Goal: Leave review/rating: Share an evaluation or opinion about a product, service, or content

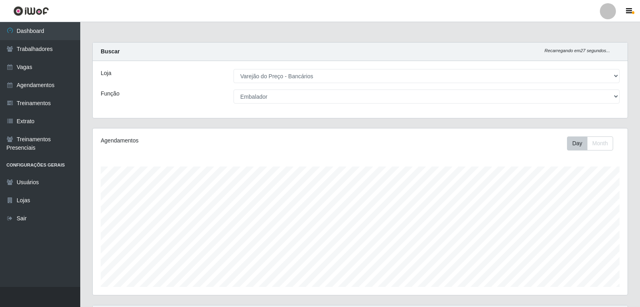
select select "157"
select select "1"
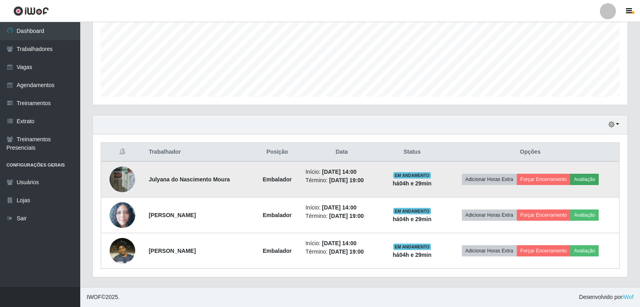
scroll to position [167, 535]
click at [586, 181] on button "Avaliação" at bounding box center [584, 179] width 28 height 11
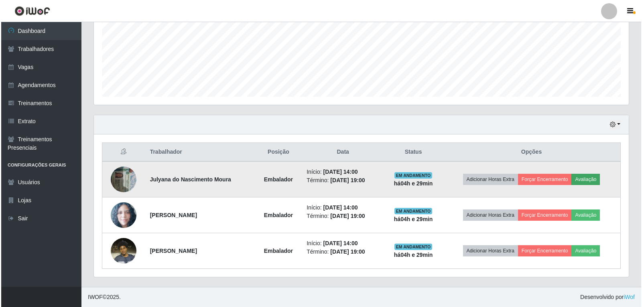
scroll to position [167, 531]
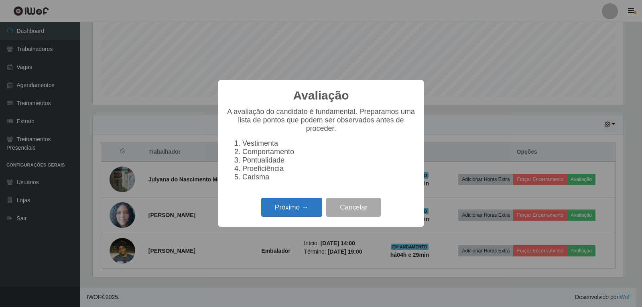
click at [297, 217] on button "Próximo →" at bounding box center [291, 207] width 61 height 19
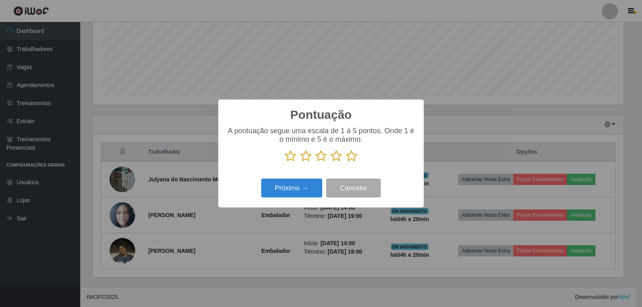
click at [350, 156] on icon at bounding box center [351, 156] width 11 height 12
click at [346, 162] on input "radio" at bounding box center [346, 162] width 0 height 0
click at [291, 193] on button "Próximo →" at bounding box center [291, 188] width 61 height 19
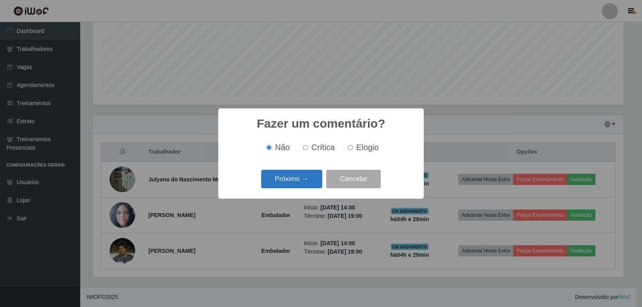
click at [296, 179] on button "Próximo →" at bounding box center [291, 179] width 61 height 19
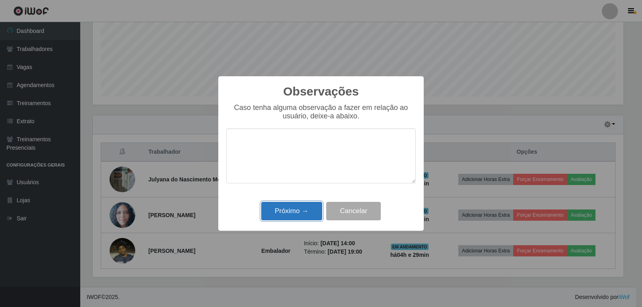
click at [315, 209] on button "Próximo →" at bounding box center [291, 211] width 61 height 19
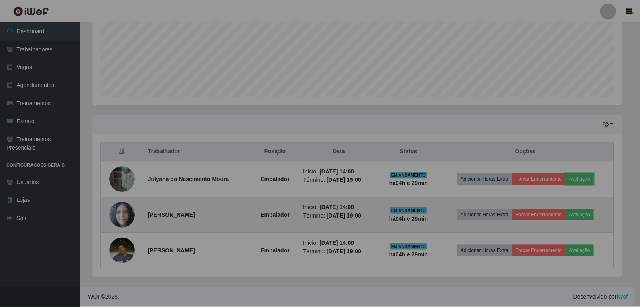
scroll to position [167, 535]
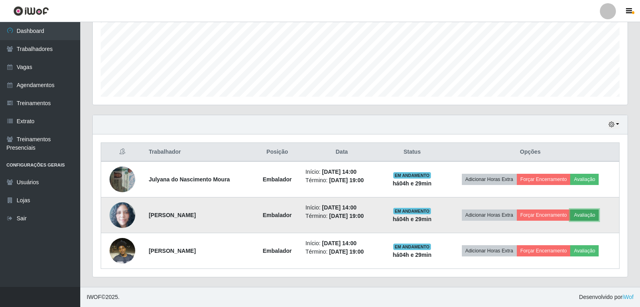
click at [593, 219] on button "Avaliação" at bounding box center [584, 214] width 28 height 11
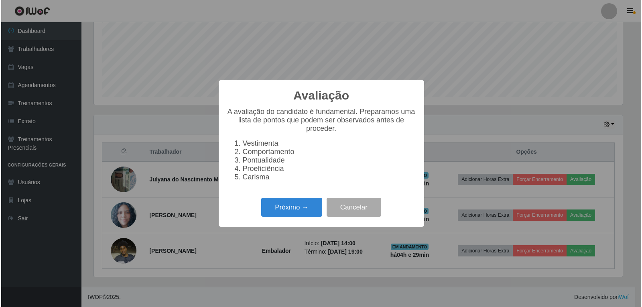
scroll to position [167, 531]
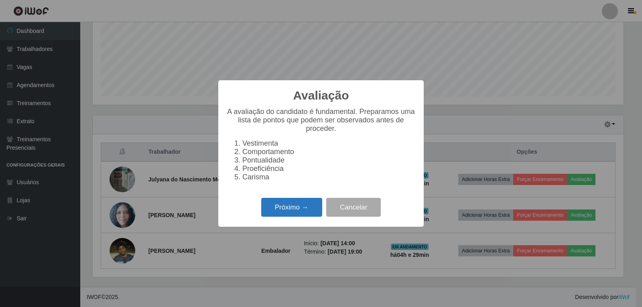
click at [307, 214] on button "Próximo →" at bounding box center [291, 207] width 61 height 19
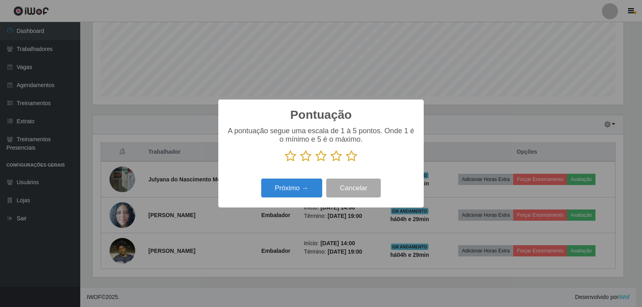
scroll to position [401058, 400694]
click at [351, 156] on icon at bounding box center [351, 156] width 11 height 12
click at [346, 162] on input "radio" at bounding box center [346, 162] width 0 height 0
click at [310, 182] on button "Próximo →" at bounding box center [291, 188] width 61 height 19
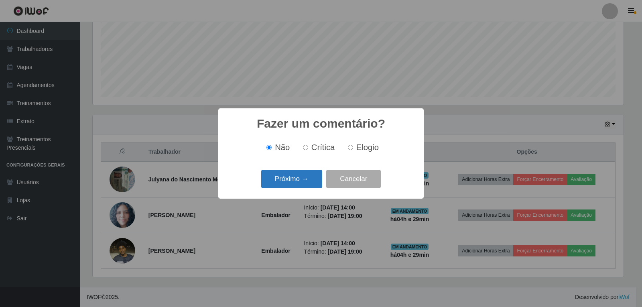
click at [303, 173] on button "Próximo →" at bounding box center [291, 179] width 61 height 19
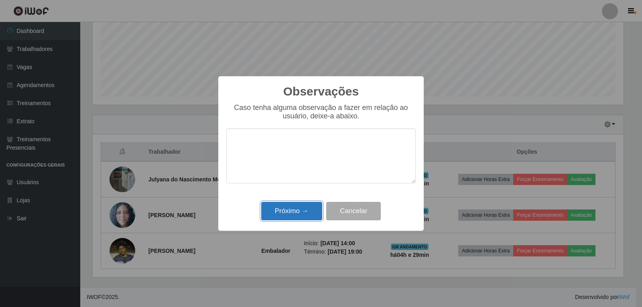
click at [307, 207] on button "Próximo →" at bounding box center [291, 211] width 61 height 19
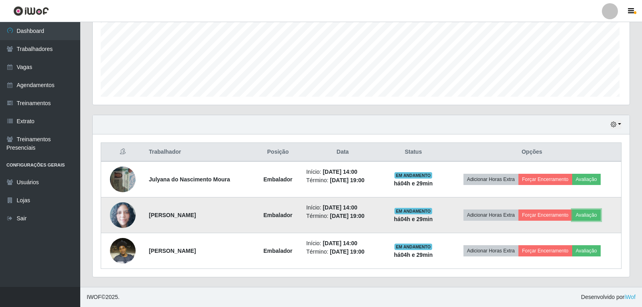
scroll to position [167, 535]
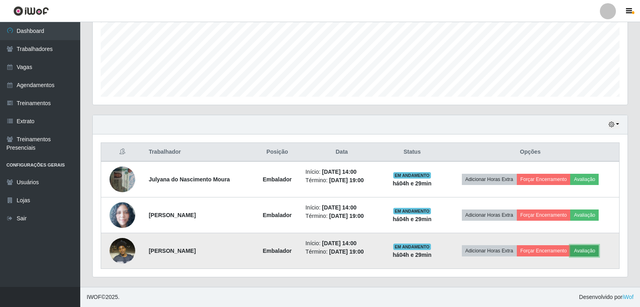
click at [594, 252] on button "Avaliação" at bounding box center [584, 250] width 28 height 11
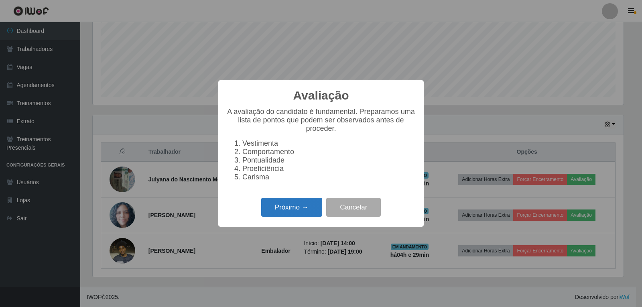
click at [318, 208] on button "Próximo →" at bounding box center [291, 207] width 61 height 19
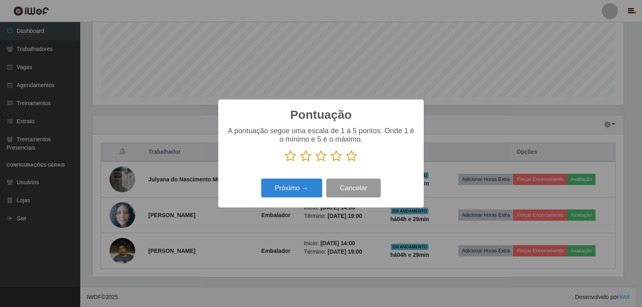
scroll to position [401058, 400694]
click at [350, 160] on icon at bounding box center [351, 156] width 11 height 12
click at [346, 162] on input "radio" at bounding box center [346, 162] width 0 height 0
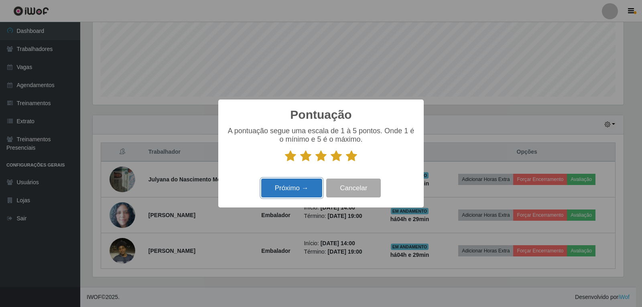
click at [297, 192] on button "Próximo →" at bounding box center [291, 188] width 61 height 19
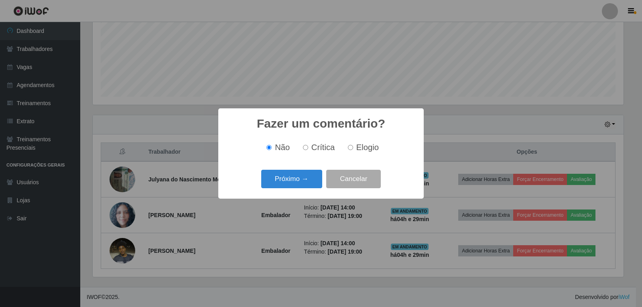
click at [372, 144] on span "Elogio" at bounding box center [367, 147] width 22 height 9
click at [353, 145] on input "Elogio" at bounding box center [350, 147] width 5 height 5
radio input "true"
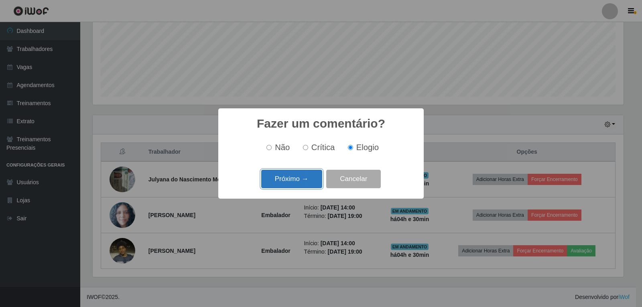
click at [297, 177] on button "Próximo →" at bounding box center [291, 179] width 61 height 19
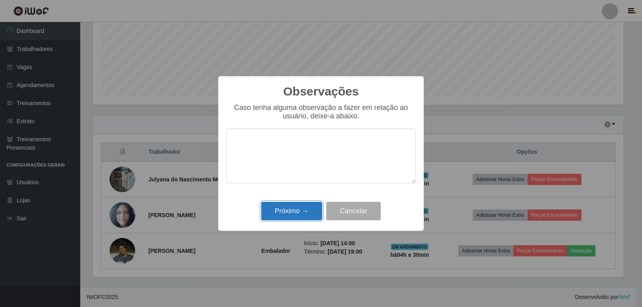
click at [302, 214] on button "Próximo →" at bounding box center [291, 211] width 61 height 19
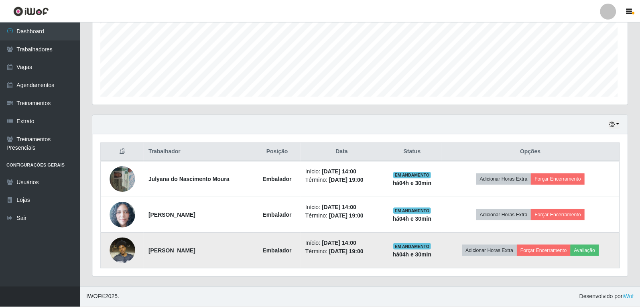
scroll to position [167, 535]
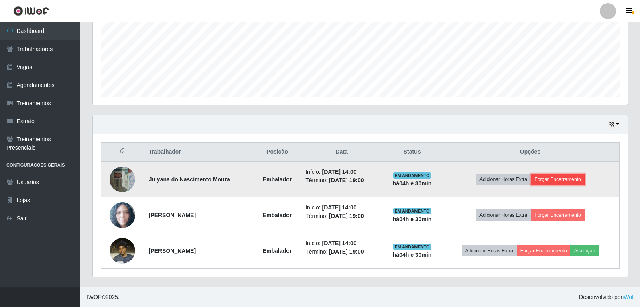
click at [578, 176] on button "Forçar Encerramento" at bounding box center [558, 179] width 54 height 11
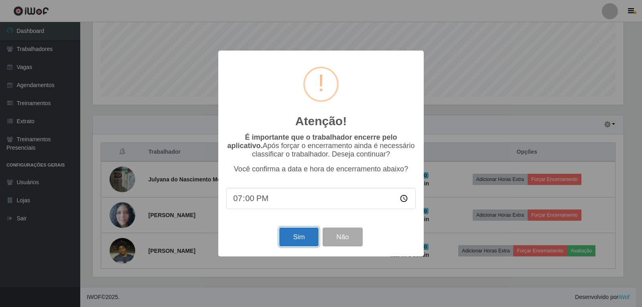
click at [311, 234] on button "Sim" at bounding box center [298, 236] width 39 height 19
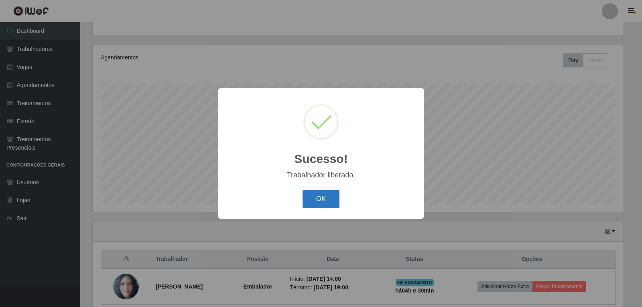
click at [323, 197] on button "OK" at bounding box center [321, 199] width 37 height 19
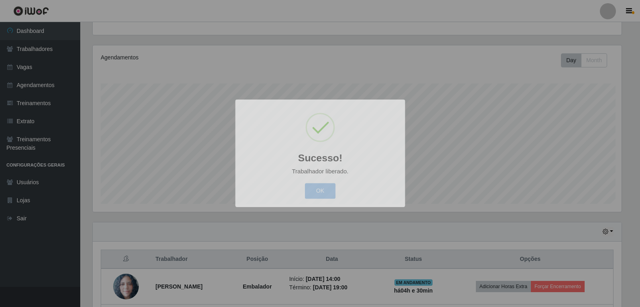
scroll to position [0, 0]
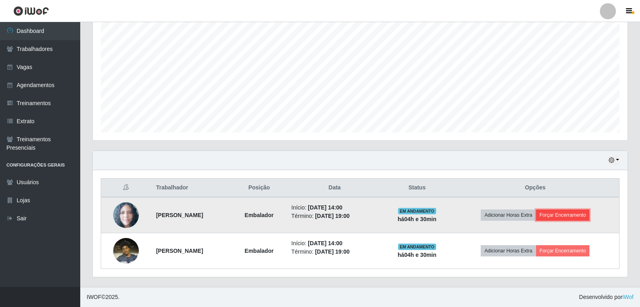
click at [577, 218] on button "Forçar Encerramento" at bounding box center [563, 214] width 54 height 11
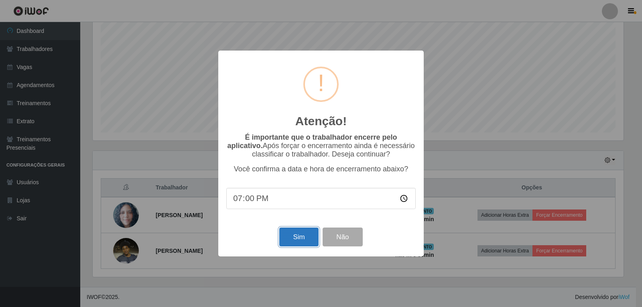
click at [288, 232] on button "Sim" at bounding box center [298, 236] width 39 height 19
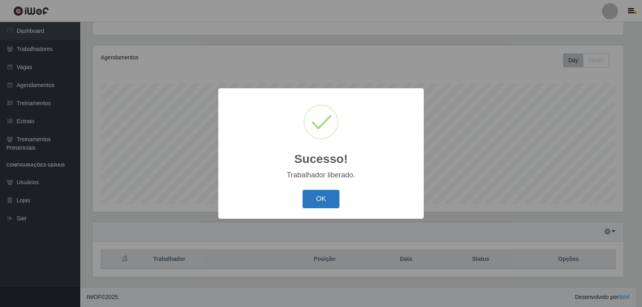
click at [315, 204] on button "OK" at bounding box center [321, 199] width 37 height 19
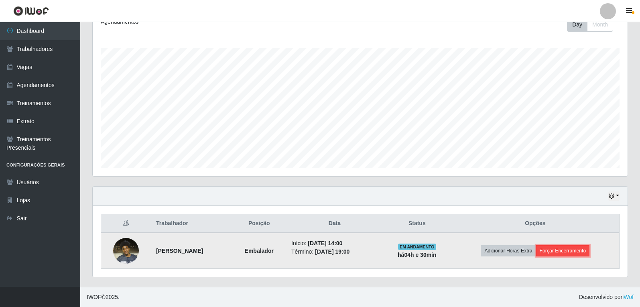
click at [587, 246] on button "Forçar Encerramento" at bounding box center [563, 250] width 54 height 11
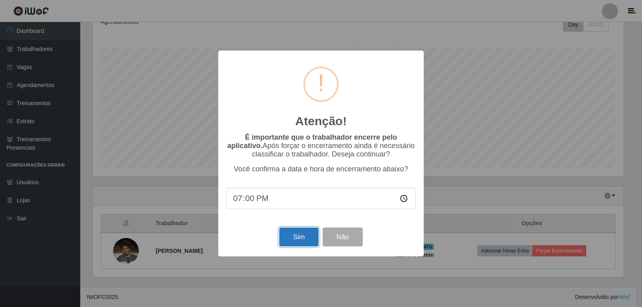
click at [290, 241] on button "Sim" at bounding box center [298, 236] width 39 height 19
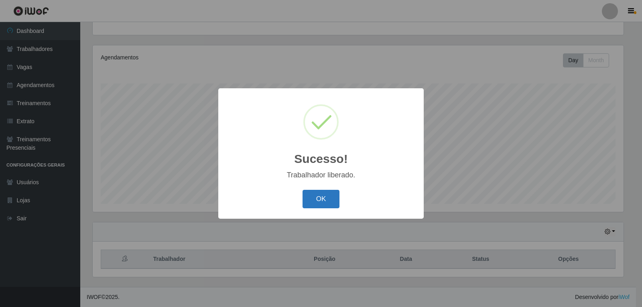
click at [334, 199] on button "OK" at bounding box center [321, 199] width 37 height 19
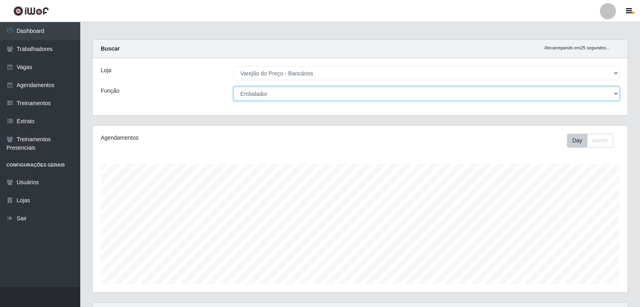
click at [360, 95] on select "[Selecione...] Auxiliar de Estacionamento Auxiliar de Estacionamento + Auxiliar…" at bounding box center [427, 94] width 386 height 14
select select "4"
click at [234, 87] on select "[Selecione...] Auxiliar de Estacionamento Auxiliar de Estacionamento + Auxiliar…" at bounding box center [427, 94] width 386 height 14
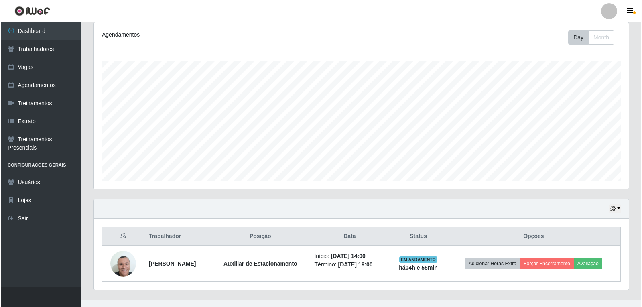
scroll to position [119, 0]
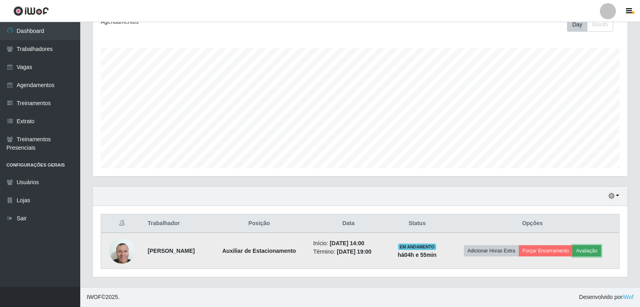
click at [601, 256] on button "Avaliação" at bounding box center [587, 250] width 28 height 11
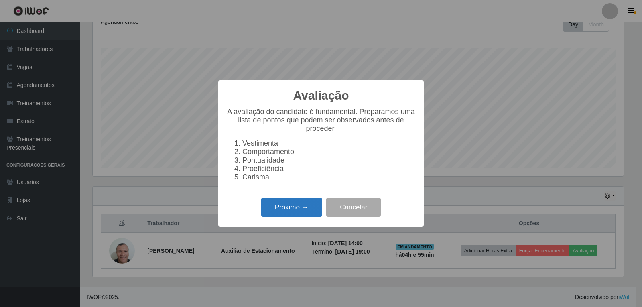
click at [285, 217] on button "Próximo →" at bounding box center [291, 207] width 61 height 19
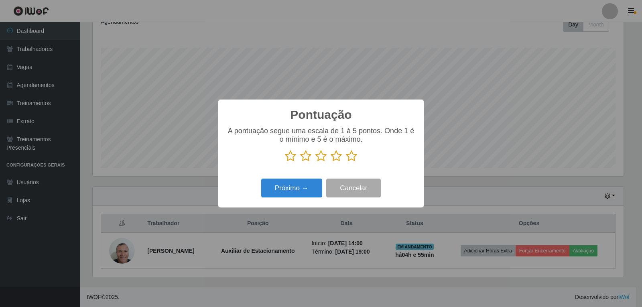
scroll to position [401058, 400694]
click at [349, 157] on icon at bounding box center [351, 156] width 11 height 12
click at [346, 162] on input "radio" at bounding box center [346, 162] width 0 height 0
click at [316, 188] on button "Próximo →" at bounding box center [291, 188] width 61 height 19
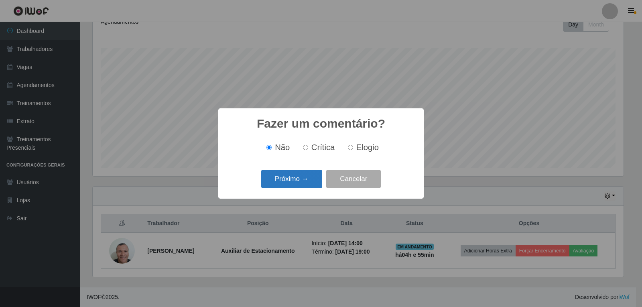
click at [301, 185] on button "Próximo →" at bounding box center [291, 179] width 61 height 19
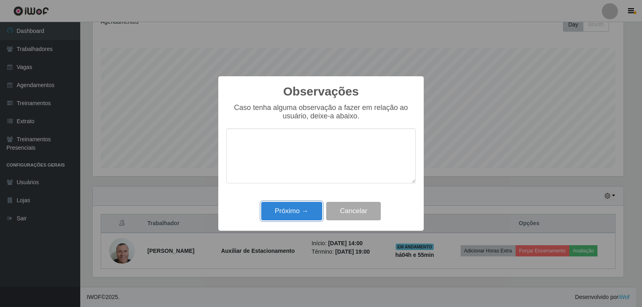
drag, startPoint x: 294, startPoint y: 211, endPoint x: 382, endPoint y: 193, distance: 90.2
click at [301, 209] on button "Próximo →" at bounding box center [291, 211] width 61 height 19
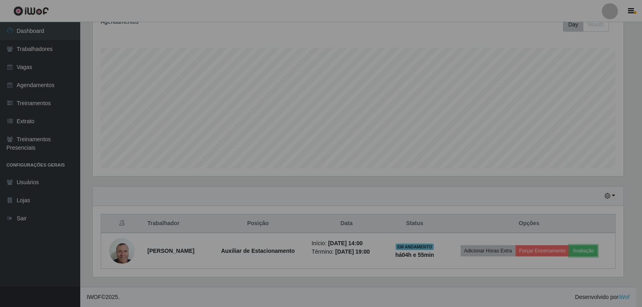
scroll to position [167, 535]
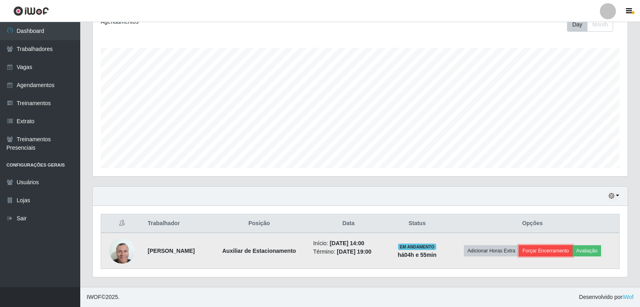
click at [557, 248] on button "Forçar Encerramento" at bounding box center [546, 250] width 54 height 11
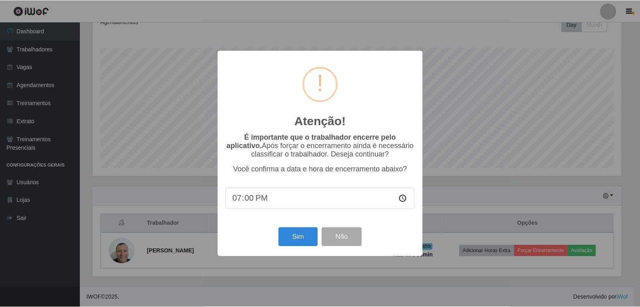
scroll to position [167, 531]
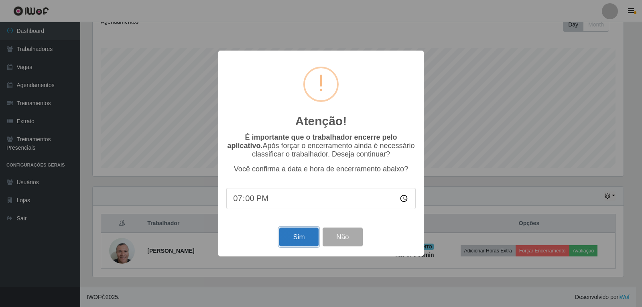
click at [304, 236] on button "Sim" at bounding box center [298, 236] width 39 height 19
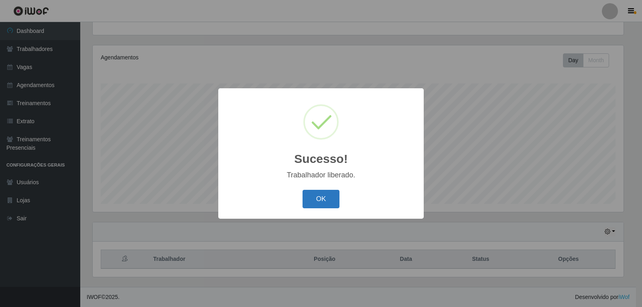
click at [317, 205] on button "OK" at bounding box center [321, 199] width 37 height 19
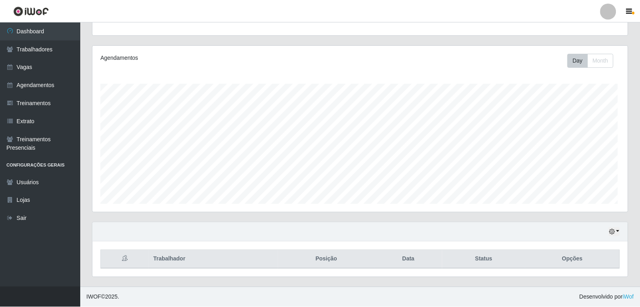
scroll to position [167, 535]
